Goal: Information Seeking & Learning: Learn about a topic

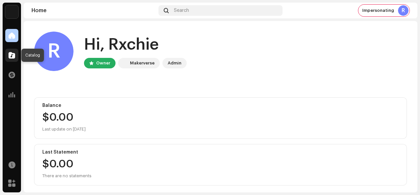
click at [12, 60] on div at bounding box center [11, 55] width 13 height 13
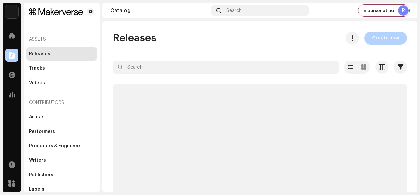
click at [12, 60] on div at bounding box center [11, 55] width 13 height 13
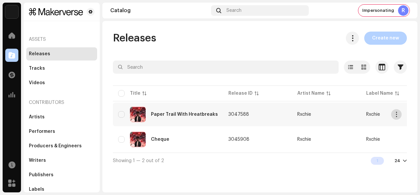
click at [396, 116] on span "button" at bounding box center [396, 114] width 5 height 5
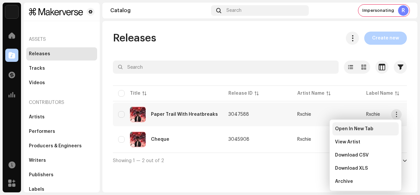
click at [381, 124] on div "Open In New Tab" at bounding box center [366, 128] width 66 height 13
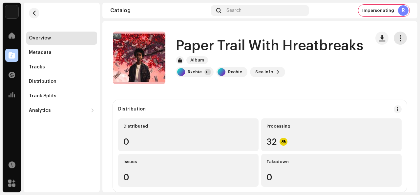
click at [395, 42] on button "button" at bounding box center [400, 38] width 13 height 13
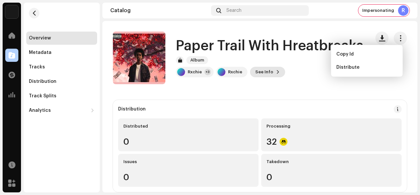
click at [266, 70] on span "See Info" at bounding box center [264, 71] width 18 height 13
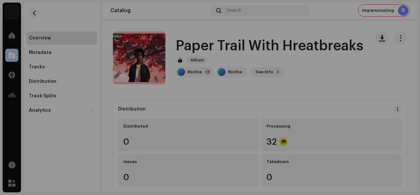
click at [351, 76] on div "Paper Trail With Hreatbreaks 3047588 Metadata Distribution Metadata Language En…" at bounding box center [210, 97] width 420 height 195
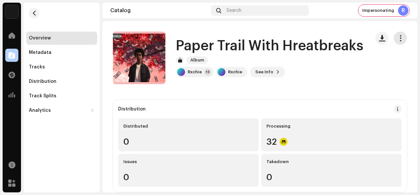
click at [401, 35] on button "button" at bounding box center [400, 38] width 13 height 13
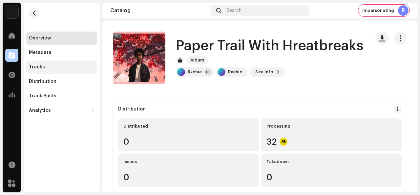
click at [58, 67] on div "Tracks" at bounding box center [62, 66] width 66 height 5
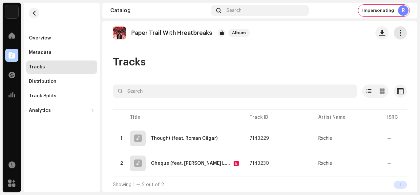
click at [396, 36] on button "button" at bounding box center [400, 32] width 13 height 13
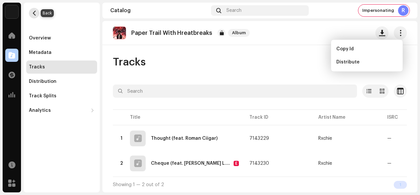
click at [30, 11] on button "button" at bounding box center [34, 13] width 11 height 11
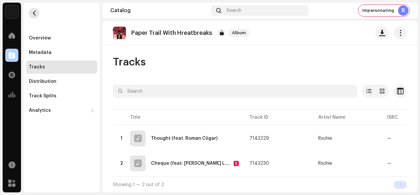
click at [33, 13] on span "button" at bounding box center [34, 13] width 5 height 5
click at [10, 74] on span at bounding box center [12, 74] width 7 height 5
click at [12, 41] on div at bounding box center [11, 35] width 13 height 13
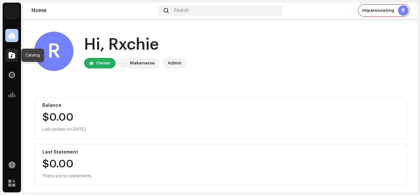
click at [13, 57] on span at bounding box center [12, 55] width 7 height 5
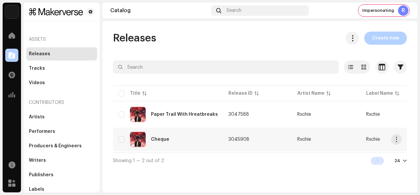
click at [162, 138] on div "Cheque" at bounding box center [160, 139] width 18 height 5
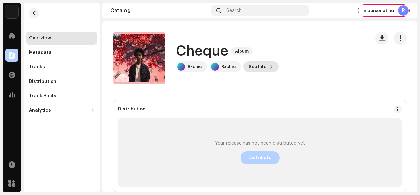
click at [265, 64] on button "See Info" at bounding box center [261, 66] width 35 height 11
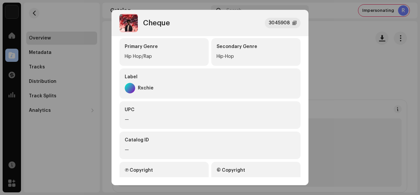
scroll to position [178, 0]
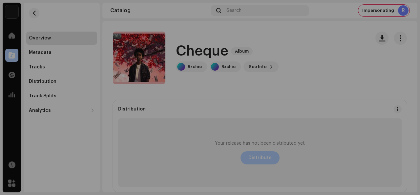
click at [340, 95] on div "Cheque 3045908 Metadata Distribution Metadata Language English Release Title Ch…" at bounding box center [210, 97] width 420 height 195
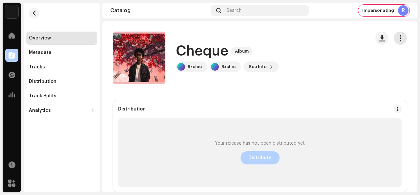
click at [400, 42] on button "button" at bounding box center [400, 38] width 13 height 13
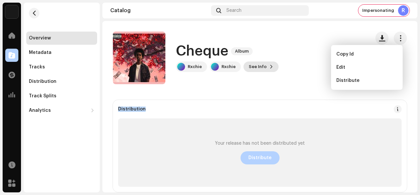
drag, startPoint x: 239, startPoint y: 87, endPoint x: 258, endPoint y: 63, distance: 30.8
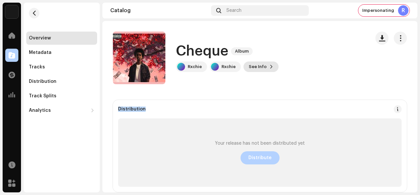
click at [258, 63] on span "See Info" at bounding box center [258, 66] width 18 height 13
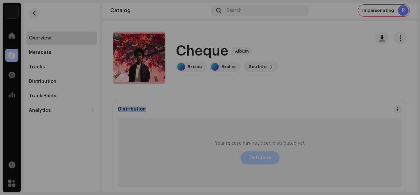
click at [326, 79] on div "Cheque 3045908 Metadata Distribution Metadata Language English Release Title Ch…" at bounding box center [210, 97] width 420 height 195
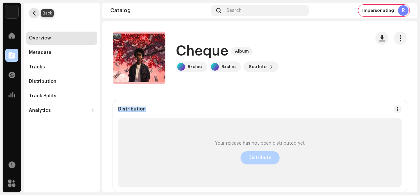
click at [34, 11] on span "button" at bounding box center [34, 13] width 5 height 5
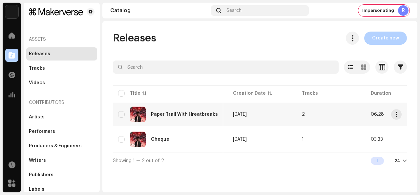
scroll to position [0, 294]
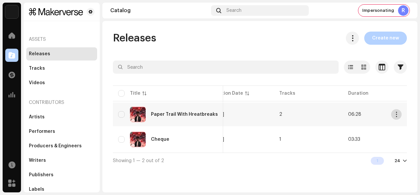
click at [395, 114] on span "button" at bounding box center [396, 114] width 5 height 5
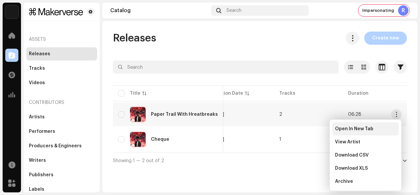
click at [373, 130] on div "Open In New Tab" at bounding box center [365, 128] width 61 height 5
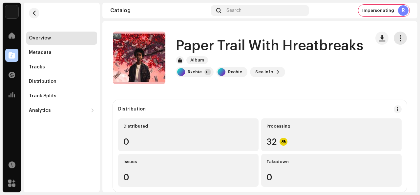
click at [398, 35] on span "button" at bounding box center [401, 37] width 6 height 5
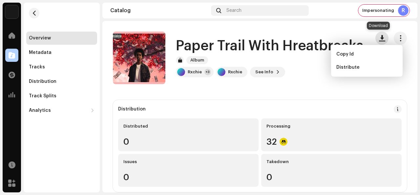
click at [379, 35] on span "button" at bounding box center [382, 37] width 6 height 5
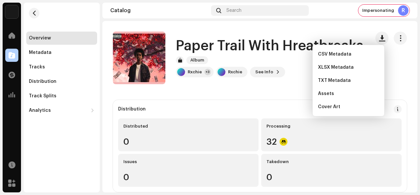
click at [255, 100] on div "Distribution Distributed 0 Processing 32 Issues 0 Takedown 0" at bounding box center [260, 146] width 294 height 92
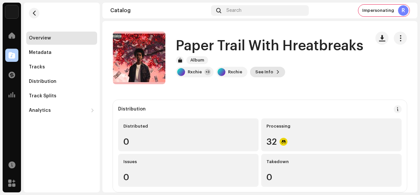
click at [265, 73] on span "See Info" at bounding box center [264, 71] width 18 height 13
click at [314, 84] on div "Paper Trail With Hreatbreaks 3047588 Metadata Distribution Metadata Language En…" at bounding box center [210, 97] width 420 height 195
click at [375, 15] on div "Impersonating R" at bounding box center [384, 11] width 51 height 12
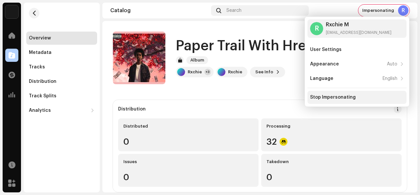
click at [326, 94] on div "Stop Impersonating" at bounding box center [357, 97] width 99 height 13
